Goal: Check status: Check status

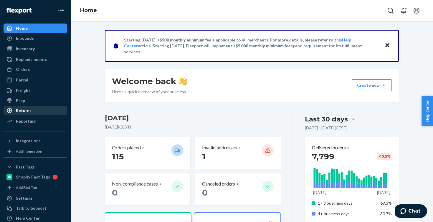
click at [31, 110] on div "Returns" at bounding box center [35, 111] width 62 height 8
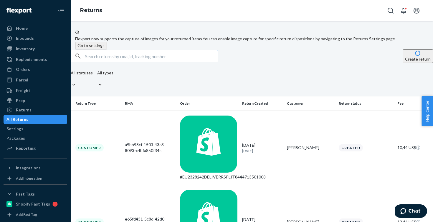
click at [125, 62] on input "text" at bounding box center [151, 56] width 133 height 12
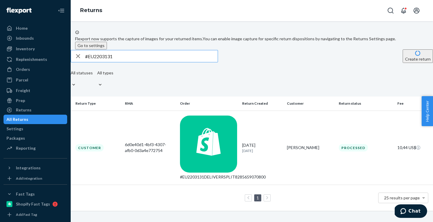
click at [145, 62] on input "#EU2203131" at bounding box center [151, 56] width 133 height 12
paste input "199828"
click at [153, 62] on input "#EU2199828" at bounding box center [151, 56] width 133 height 12
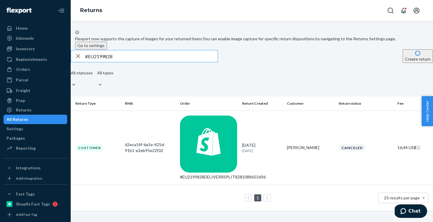
click at [153, 62] on input "#EU2199828" at bounding box center [151, 56] width 133 height 12
paste input "60594"
click at [156, 62] on input "#EU2160594" at bounding box center [151, 56] width 133 height 12
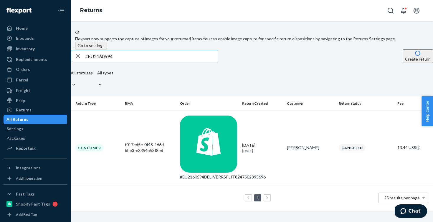
click at [156, 62] on input "#EU2160594" at bounding box center [151, 56] width 133 height 12
paste input "206939"
click at [144, 62] on input "#EU2206939" at bounding box center [151, 56] width 133 height 12
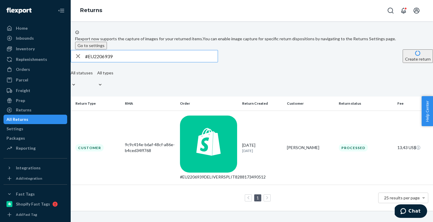
paste input "17142"
click at [147, 62] on input "#EU2217142" at bounding box center [151, 56] width 133 height 12
paste input "194559"
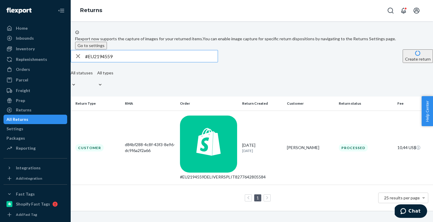
click at [164, 62] on input "#EU2194559" at bounding box center [151, 56] width 133 height 12
paste input "205346"
click at [128, 62] on input "#EU2205346" at bounding box center [151, 56] width 133 height 12
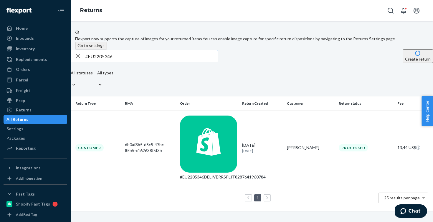
click at [128, 62] on input "#EU2205346" at bounding box center [151, 56] width 133 height 12
paste input "178"
click at [142, 62] on input "#EU2217846" at bounding box center [151, 56] width 133 height 12
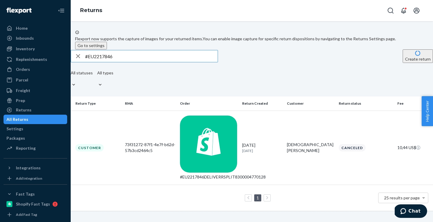
click at [142, 62] on input "#EU2217846" at bounding box center [151, 56] width 133 height 12
paste input "183665"
click at [137, 62] on input "#EU2183665" at bounding box center [151, 56] width 133 height 12
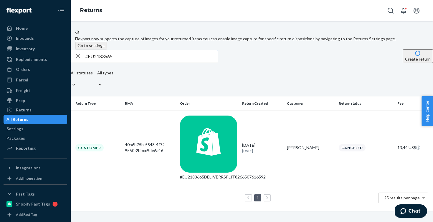
paste input "206921"
click at [163, 62] on input "#EU2206921" at bounding box center [151, 56] width 133 height 12
paste input "EU2209549"
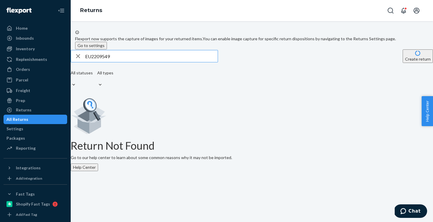
click at [94, 62] on input "EU2209549" at bounding box center [151, 56] width 133 height 12
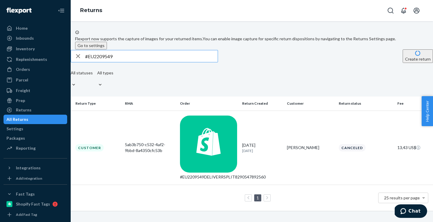
click at [178, 62] on input "#EU2209549" at bounding box center [151, 56] width 133 height 12
paste input "6640"
click at [159, 62] on input "#EU2206640" at bounding box center [151, 56] width 133 height 12
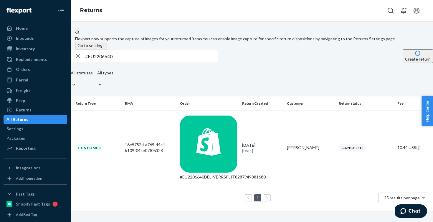
click at [159, 62] on input "#EU2206640" at bounding box center [151, 56] width 133 height 12
paste input "166786"
click at [160, 62] on input "#EU2166786" at bounding box center [151, 56] width 133 height 12
drag, startPoint x: 160, startPoint y: 66, endPoint x: 186, endPoint y: 6, distance: 65.6
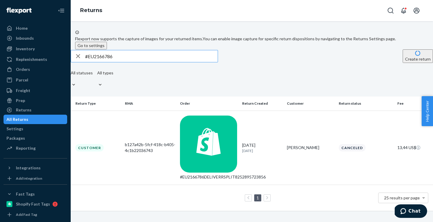
click at [160, 62] on input "#EU2166786" at bounding box center [151, 56] width 133 height 12
paste input "203758"
click at [156, 62] on input "#EU2203758" at bounding box center [151, 56] width 133 height 12
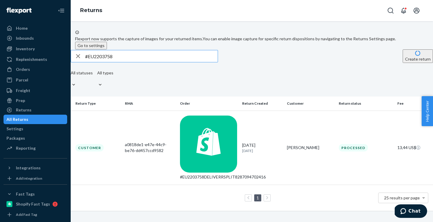
click at [156, 62] on input "#EU2203758" at bounding box center [151, 56] width 133 height 12
paste input "194926"
click at [128, 62] on input "#EU2194926" at bounding box center [151, 56] width 133 height 12
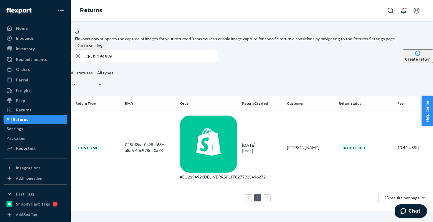
paste input "82013"
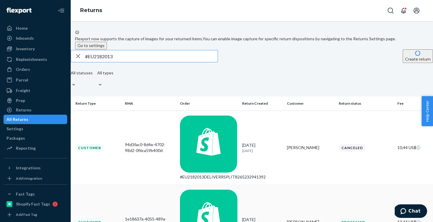
type input "#EU2182013"
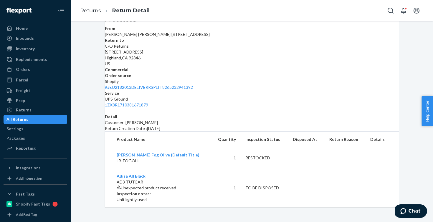
scroll to position [90, 0]
click at [97, 11] on link "Returns" at bounding box center [90, 10] width 21 height 6
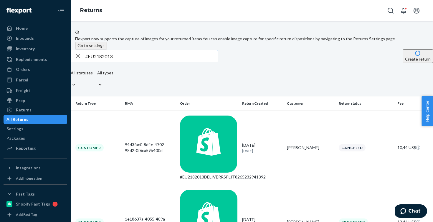
click at [131, 62] on input "#EU2182013" at bounding box center [151, 56] width 133 height 12
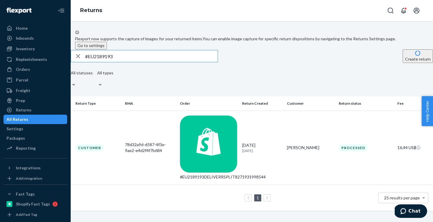
click at [144, 62] on input "#EU2189193" at bounding box center [151, 56] width 133 height 12
paste input "077"
click at [124, 62] on input "#EU2180773" at bounding box center [151, 56] width 133 height 12
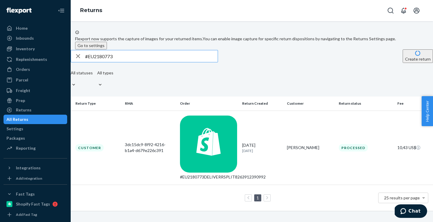
paste input "20602"
click at [146, 62] on input "#EU2120602" at bounding box center [151, 56] width 133 height 12
paste input "72785"
click at [146, 62] on input "#EU2172785" at bounding box center [151, 56] width 133 height 12
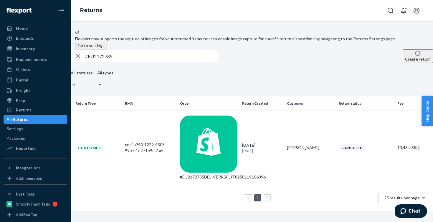
click at [146, 62] on input "#EU2172785" at bounding box center [151, 56] width 133 height 12
paste input "220513"
click at [128, 62] on input "#EU2220513" at bounding box center [151, 56] width 133 height 12
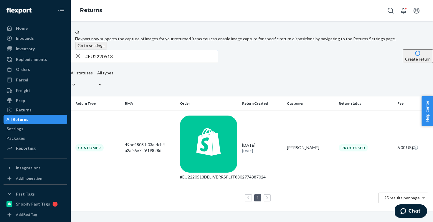
paste input "1950"
click at [161, 62] on input "#EU2195013" at bounding box center [151, 56] width 133 height 12
paste input "77705"
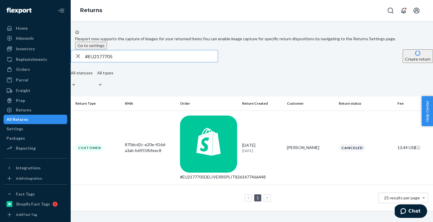
click at [156, 62] on input "#EU2177705" at bounding box center [151, 56] width 133 height 12
paste input "0043"
click at [134, 62] on input "#EU2170043" at bounding box center [151, 56] width 133 height 12
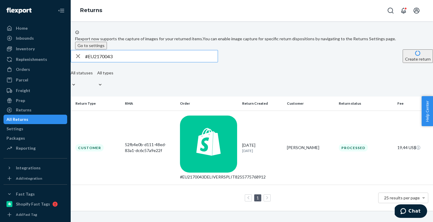
click at [134, 62] on input "#EU2170043" at bounding box center [151, 56] width 133 height 12
paste input "90410"
click at [158, 62] on input "#EU2190410" at bounding box center [151, 56] width 133 height 12
paste input "58594"
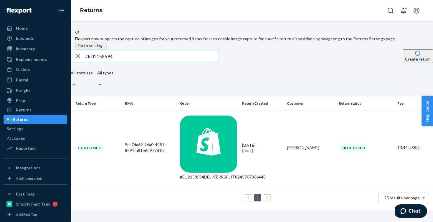
click at [150, 62] on input "#EU2158594" at bounding box center [151, 56] width 133 height 12
paste input "39216"
click at [158, 62] on input "#EU2139216" at bounding box center [151, 56] width 133 height 12
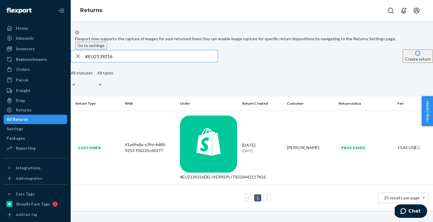
click at [158, 62] on input "#EU2139216" at bounding box center [151, 56] width 133 height 12
paste input "82013"
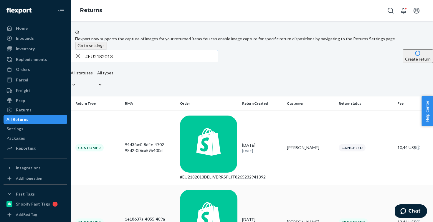
type input "#EU2182013"
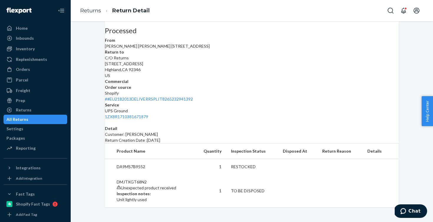
scroll to position [90, 0]
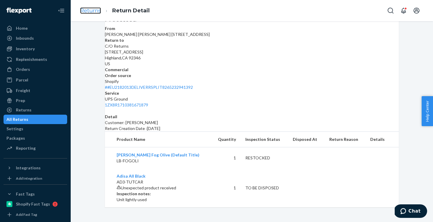
click at [99, 9] on link "Returns" at bounding box center [90, 10] width 21 height 6
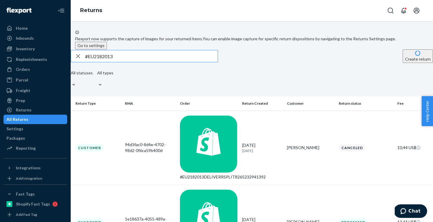
click at [147, 62] on input "#EU2182013" at bounding box center [151, 56] width 133 height 12
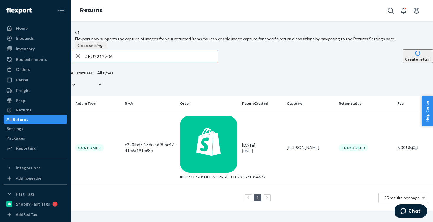
click at [151, 62] on input "#EU2212706" at bounding box center [151, 56] width 133 height 12
paste input "196799"
click at [186, 62] on input "#EU2196799" at bounding box center [151, 56] width 133 height 12
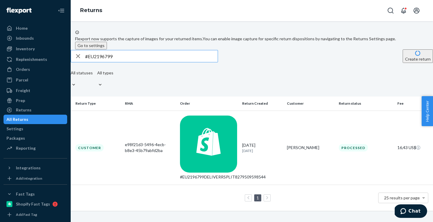
click at [186, 62] on input "#EU2196799" at bounding box center [151, 56] width 133 height 12
paste input "217577"
click at [170, 62] on input "#EU2217577" at bounding box center [151, 56] width 133 height 12
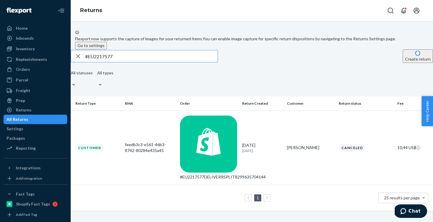
click at [170, 62] on input "#EU2217577" at bounding box center [151, 56] width 133 height 12
paste input "2402"
click at [157, 62] on input "#EU2212402" at bounding box center [151, 56] width 133 height 12
paste input "EU2224531"
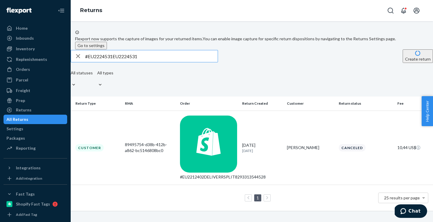
click at [157, 62] on input "#EU2224531EU2224531" at bounding box center [151, 56] width 133 height 12
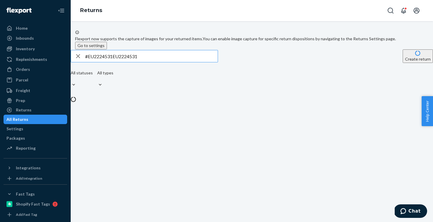
click at [157, 62] on input "#EU2224531EU2224531" at bounding box center [151, 56] width 133 height 12
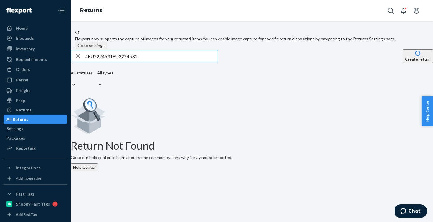
paste input "text"
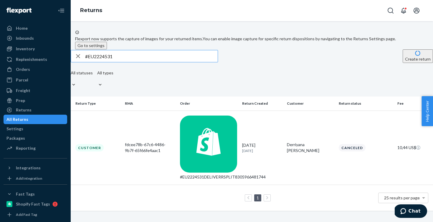
click at [161, 62] on input "#EU2224531" at bounding box center [151, 56] width 133 height 12
paste input "06997"
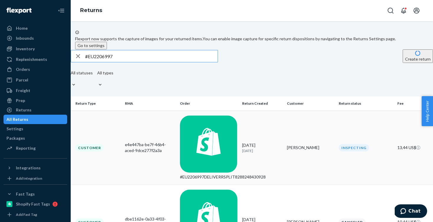
type input "#EU2206997"
click at [184, 128] on icon at bounding box center [208, 144] width 57 height 57
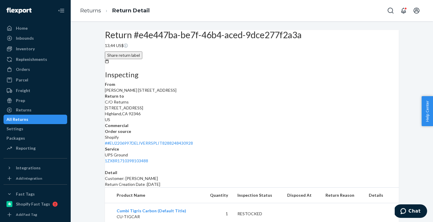
click at [93, 14] on li "Returns" at bounding box center [90, 11] width 21 height 8
click at [96, 11] on link "Returns" at bounding box center [90, 10] width 21 height 6
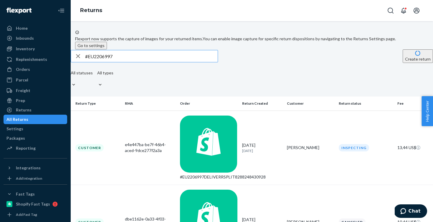
click at [143, 62] on input "#EU2206997" at bounding box center [151, 56] width 133 height 12
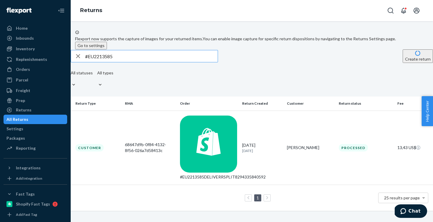
click at [131, 62] on input "#EU2213585" at bounding box center [151, 56] width 133 height 12
paste input "166758"
click at [160, 62] on input "#EU2166758" at bounding box center [151, 56] width 133 height 12
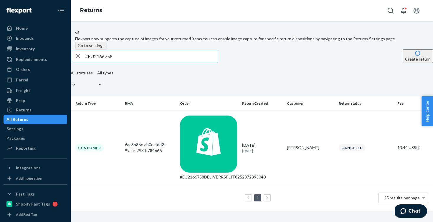
click at [160, 62] on input "#EU2166758" at bounding box center [151, 56] width 133 height 12
paste input "210322"
click at [168, 62] on input "#EU2210322" at bounding box center [151, 56] width 133 height 12
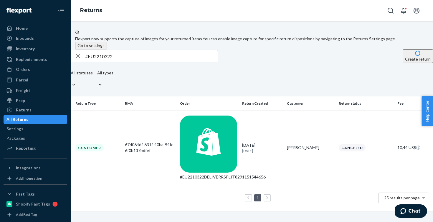
paste input "00206"
drag, startPoint x: 186, startPoint y: 66, endPoint x: 208, endPoint y: 1, distance: 68.9
click at [186, 62] on input "#EU2200206" at bounding box center [151, 56] width 133 height 12
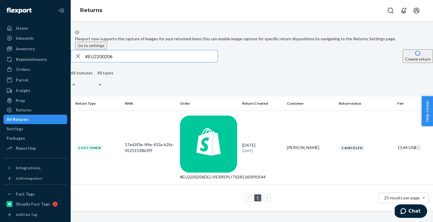
paste input "45"
click at [163, 62] on input "#EU2200245" at bounding box center [151, 56] width 133 height 12
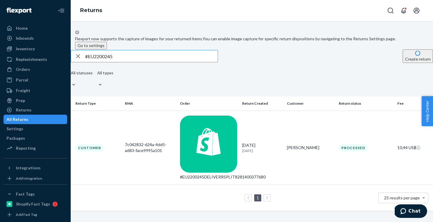
paste input "24272"
click at [171, 62] on input "#EU2224272" at bounding box center [151, 56] width 133 height 12
paste input "172974"
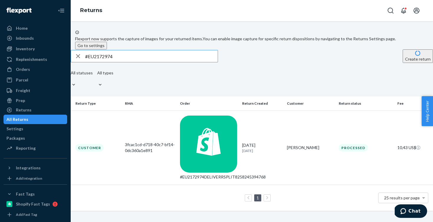
type input "#EU2172974"
click at [205, 174] on div "#EU2172974DELIVERRSPLIT8258245394768" at bounding box center [208, 177] width 57 height 6
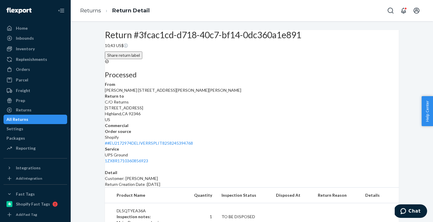
scroll to position [60, 0]
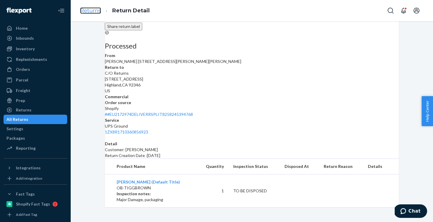
click at [98, 11] on link "Returns" at bounding box center [90, 10] width 21 height 6
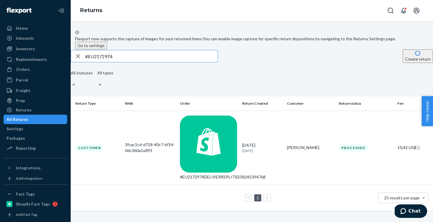
click at [164, 62] on input "#EU2172974" at bounding box center [151, 56] width 133 height 12
type input "#EU2189118"
click at [204, 174] on div "#EU2189118DELIVERRSPLIT8271818654032" at bounding box center [208, 177] width 57 height 6
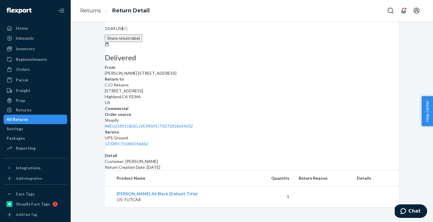
scroll to position [44, 0]
click at [100, 9] on link "Returns" at bounding box center [90, 10] width 21 height 6
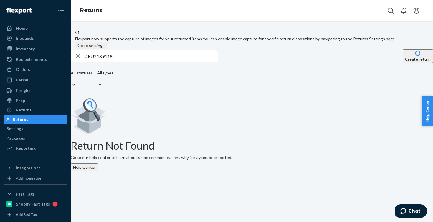
click at [148, 62] on input "#EU2189118" at bounding box center [151, 56] width 133 height 12
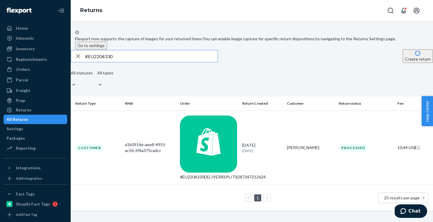
click at [168, 62] on input "#EU2204330" at bounding box center [151, 56] width 133 height 12
paste input "26002"
click at [164, 62] on input "#EU2226002" at bounding box center [151, 56] width 133 height 12
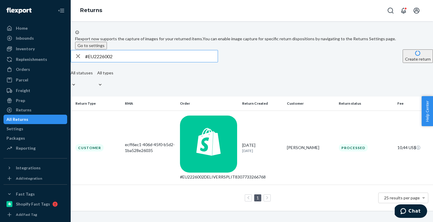
click at [164, 62] on input "#EU2226002" at bounding box center [151, 56] width 133 height 12
paste input "0357"
click at [144, 62] on input "#EU2220357" at bounding box center [151, 56] width 133 height 12
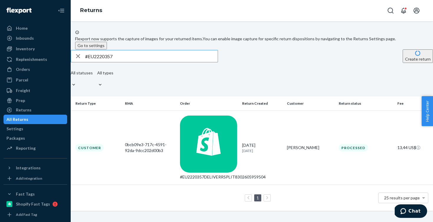
click at [144, 62] on input "#EU2220357" at bounding box center [151, 56] width 133 height 12
paste input "17818"
click at [140, 62] on input "#EU2217818" at bounding box center [151, 56] width 133 height 12
paste input "27833"
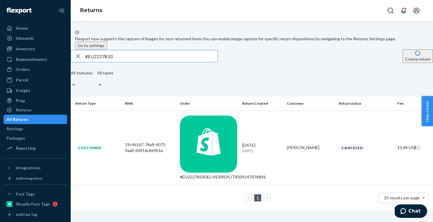
click at [147, 62] on input "#EU2227833" at bounding box center [151, 56] width 133 height 12
paste input "181617"
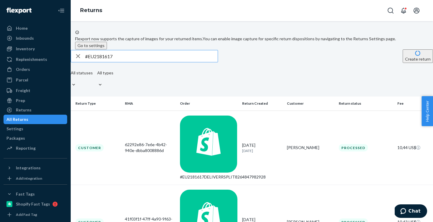
type input "#EU2181617"
click at [210, 174] on div "#EU2181617DELIVERRSPLIT8264847982928" at bounding box center [208, 177] width 57 height 6
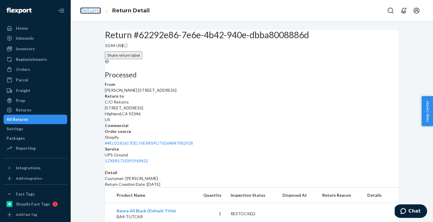
click at [95, 8] on link "Returns" at bounding box center [90, 10] width 21 height 6
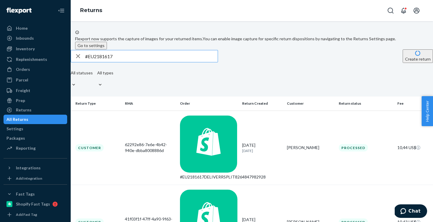
click at [141, 217] on div "41f03f1f-47ff-4a90-9f63-3bf33e193d7e" at bounding box center [150, 223] width 50 height 12
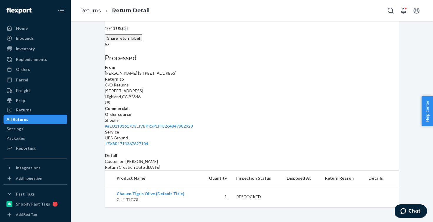
scroll to position [44, 0]
click at [100, 11] on link "Returns" at bounding box center [90, 10] width 21 height 6
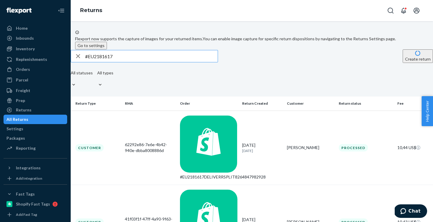
click at [153, 62] on input "#EU2181617" at bounding box center [151, 56] width 133 height 12
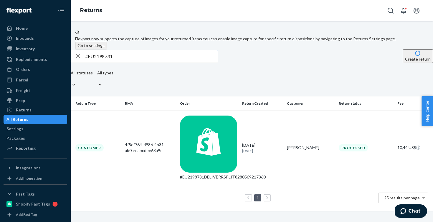
type input "#EU2198731"
